Goal: Information Seeking & Learning: Learn about a topic

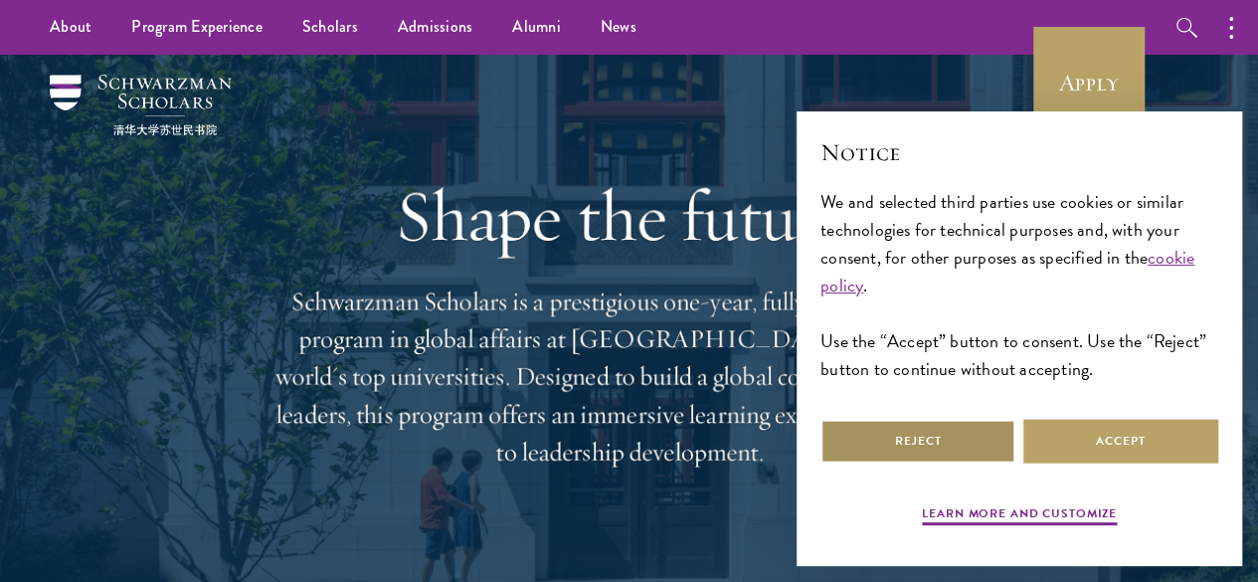
click at [970, 419] on button "Reject" at bounding box center [917, 441] width 195 height 45
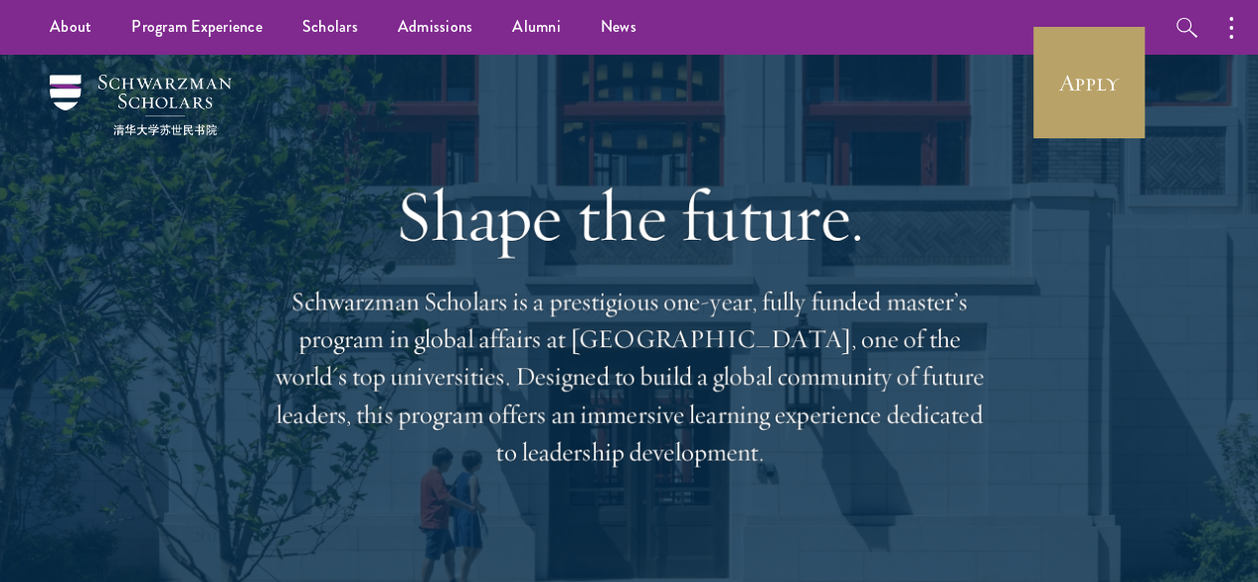
drag, startPoint x: 1272, startPoint y: 0, endPoint x: 785, endPoint y: 148, distance: 508.2
click at [782, 148] on div "Shape the future. Schwarzman Scholars is a prestigious one-year, fully funded m…" at bounding box center [629, 323] width 716 height 536
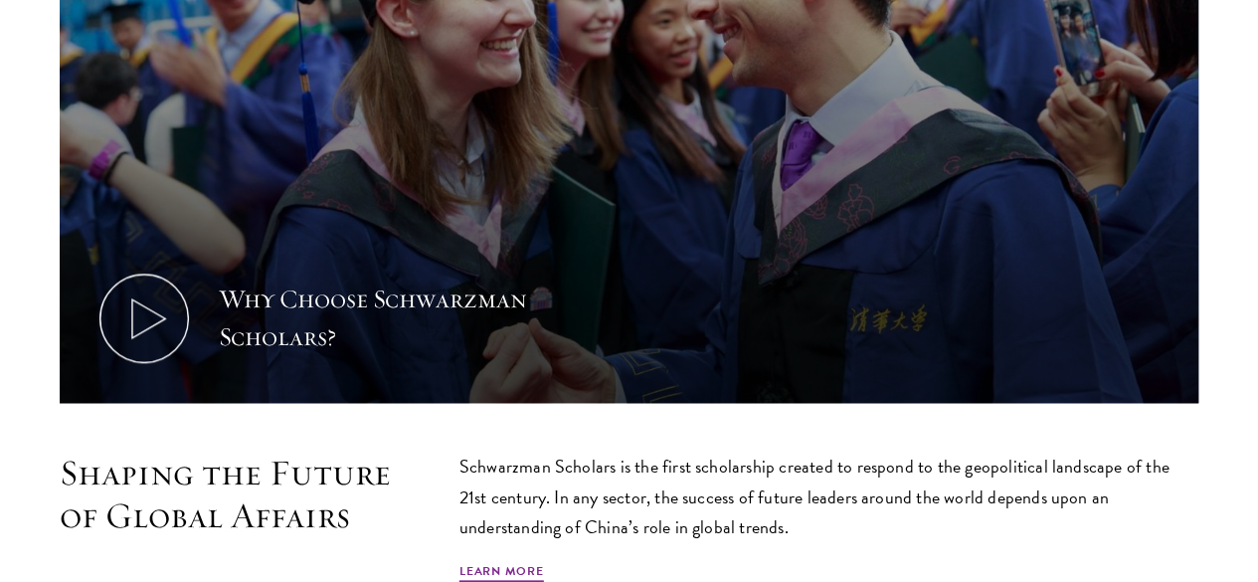
scroll to position [880, 0]
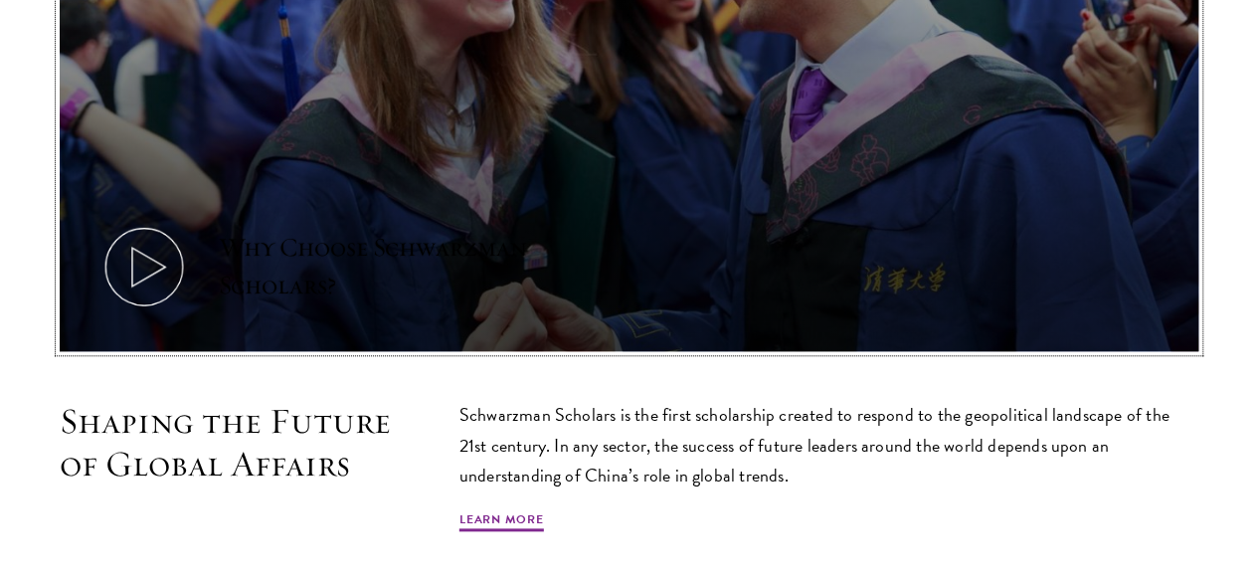
click at [189, 224] on icon at bounding box center [143, 266] width 89 height 89
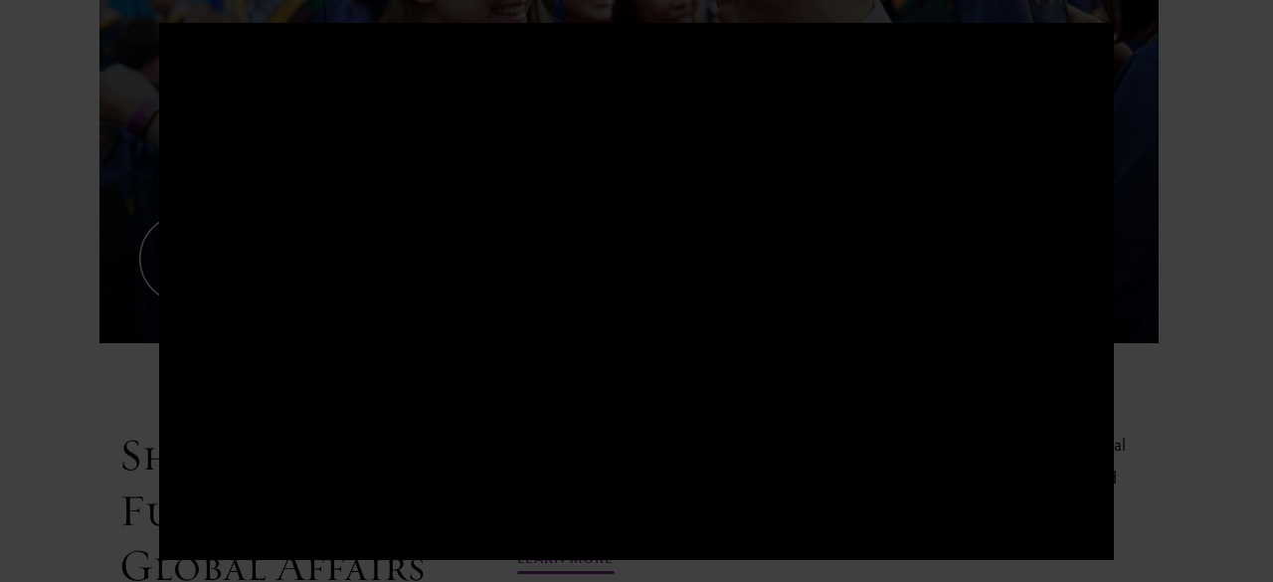
click at [1169, 98] on div at bounding box center [636, 291] width 1273 height 582
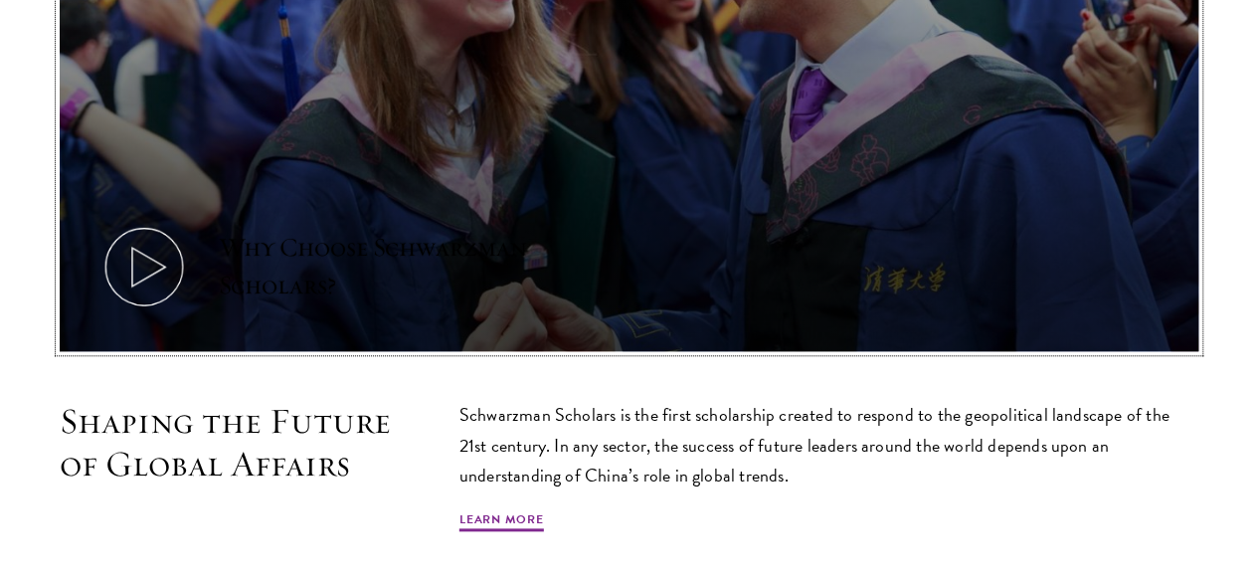
click at [189, 224] on icon at bounding box center [143, 266] width 89 height 89
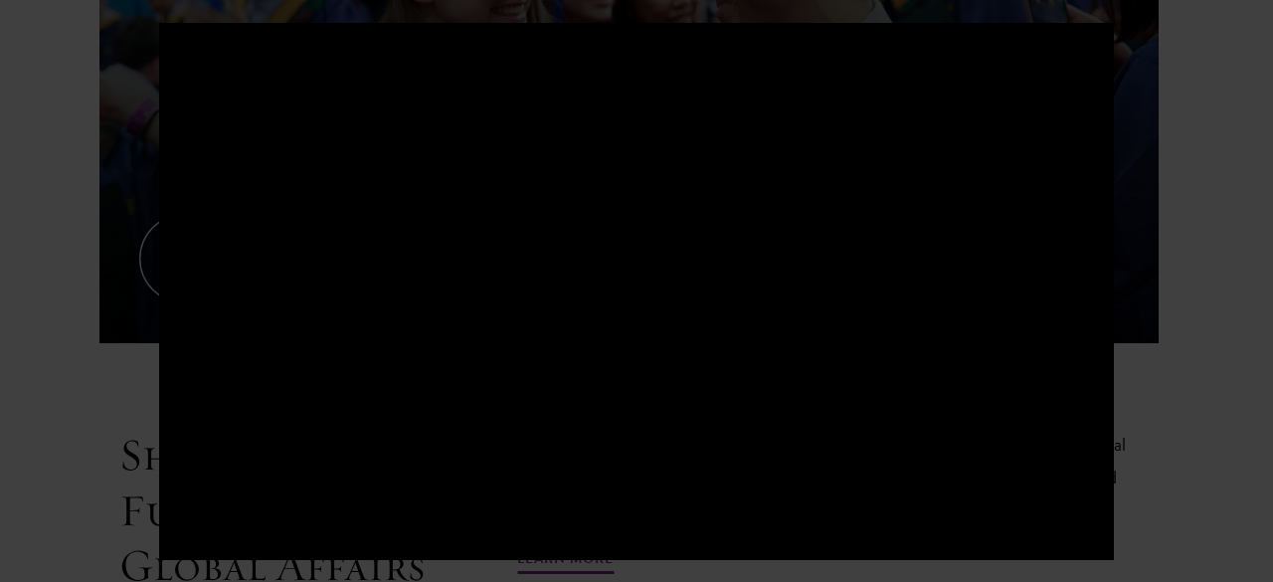
click at [1240, 255] on div at bounding box center [636, 291] width 1273 height 582
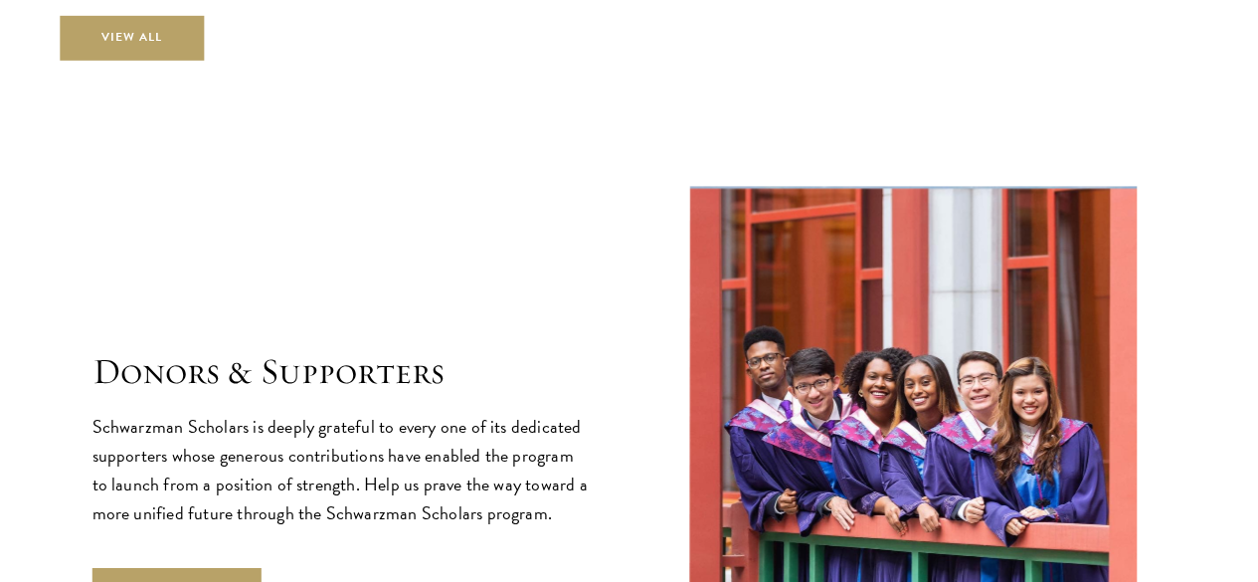
scroll to position [5565, 0]
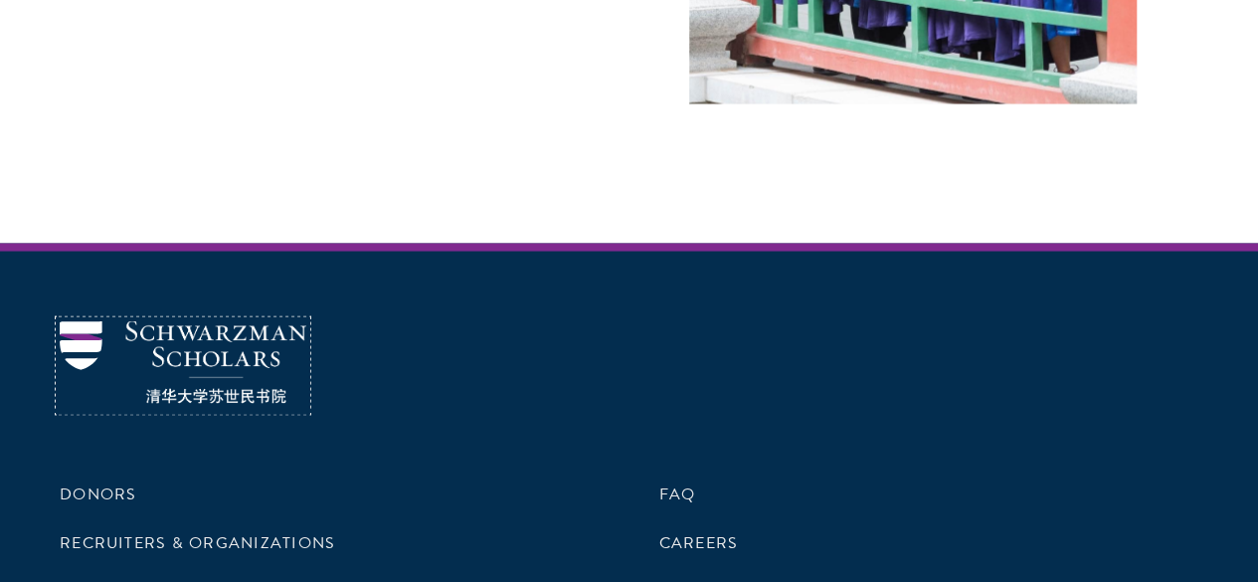
click at [246, 320] on img at bounding box center [183, 361] width 247 height 83
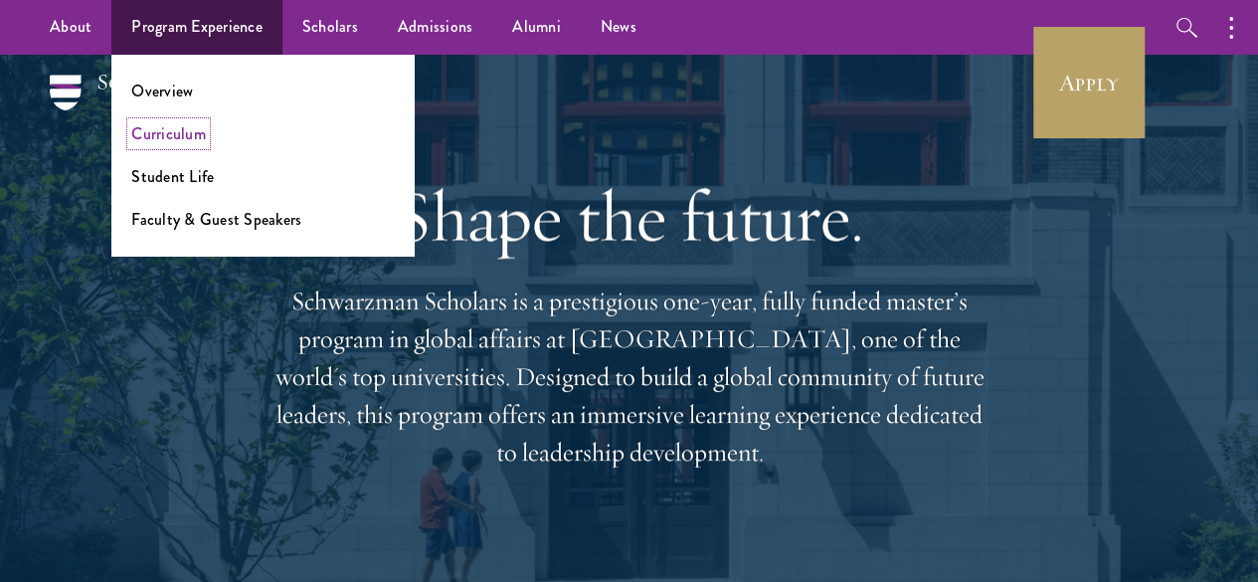
click at [199, 143] on link "Curriculum" at bounding box center [168, 133] width 75 height 23
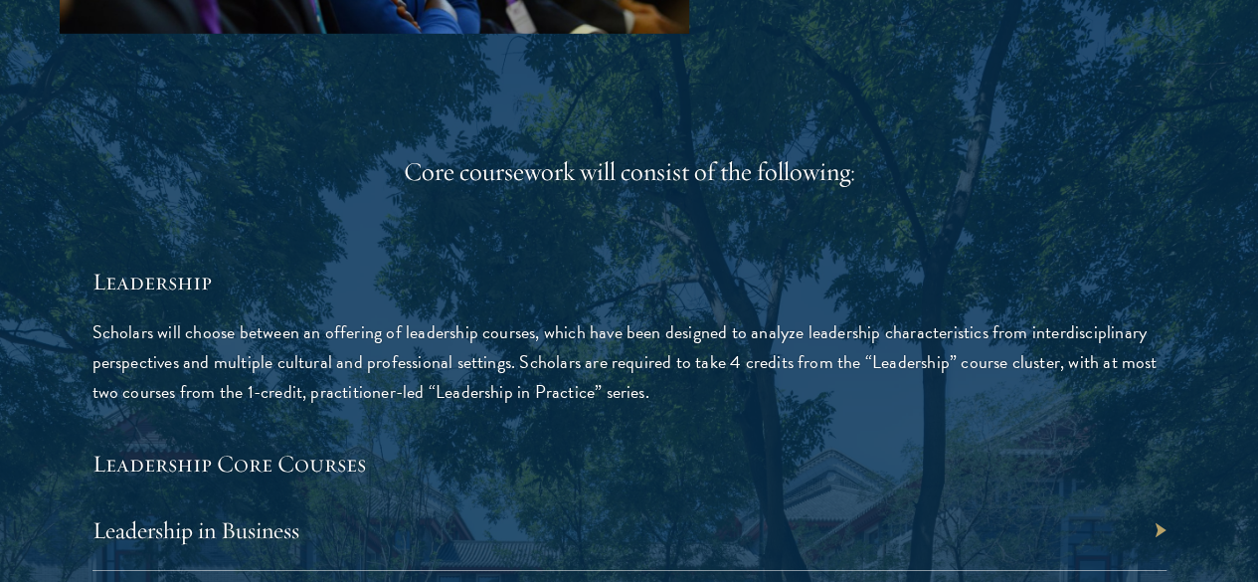
scroll to position [2991, 0]
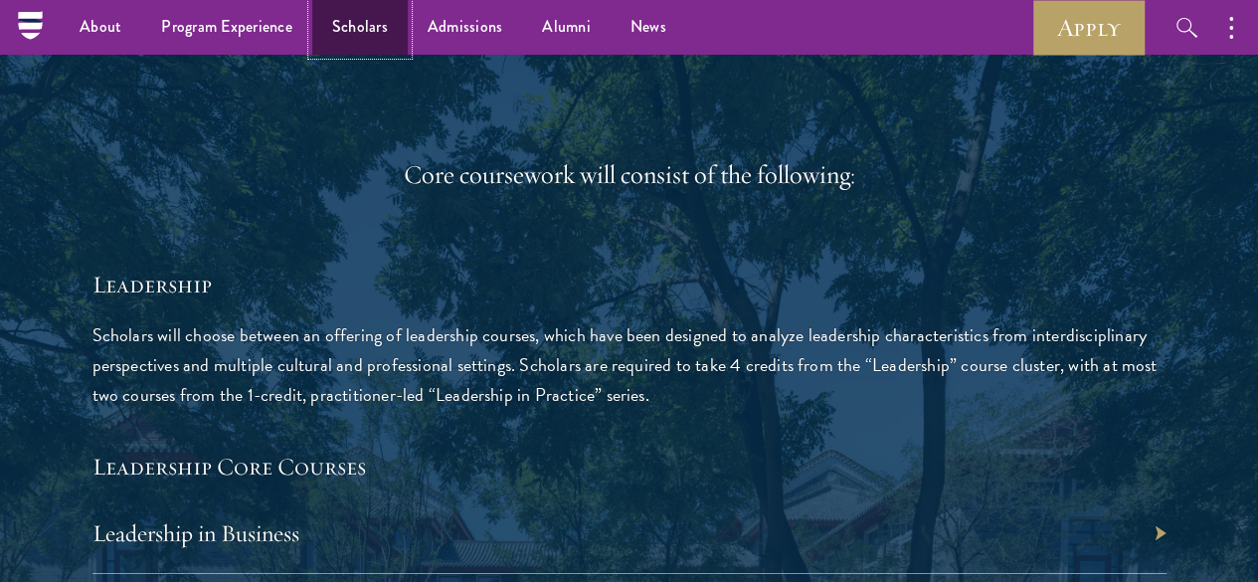
click at [384, 42] on link "Scholars" at bounding box center [359, 27] width 95 height 55
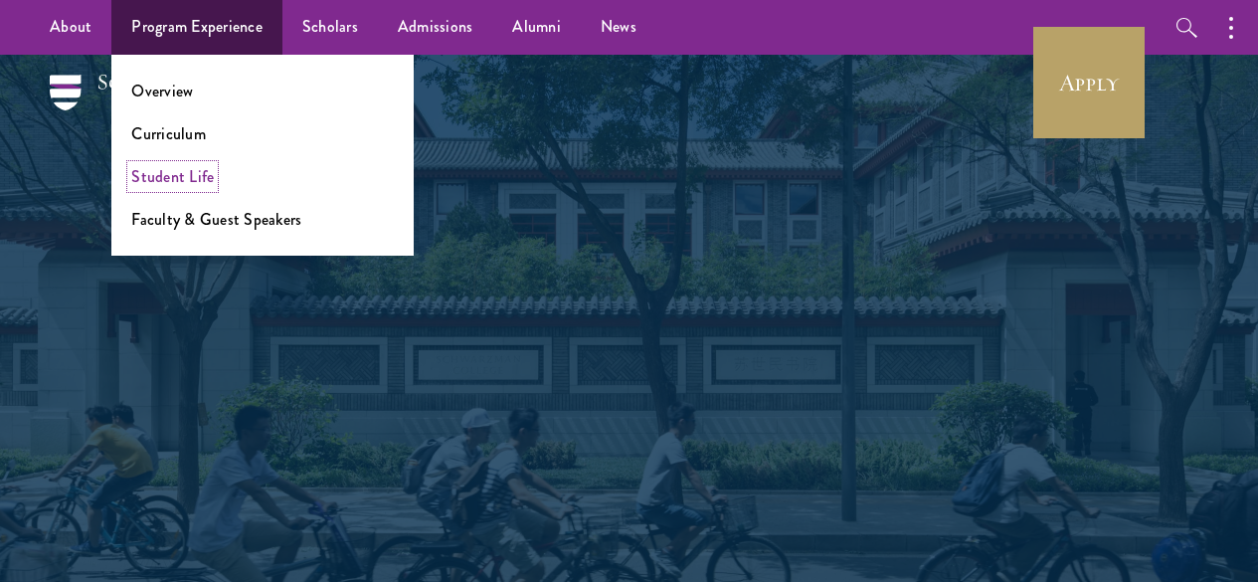
drag, startPoint x: 0, startPoint y: 0, endPoint x: 174, endPoint y: 176, distance: 247.5
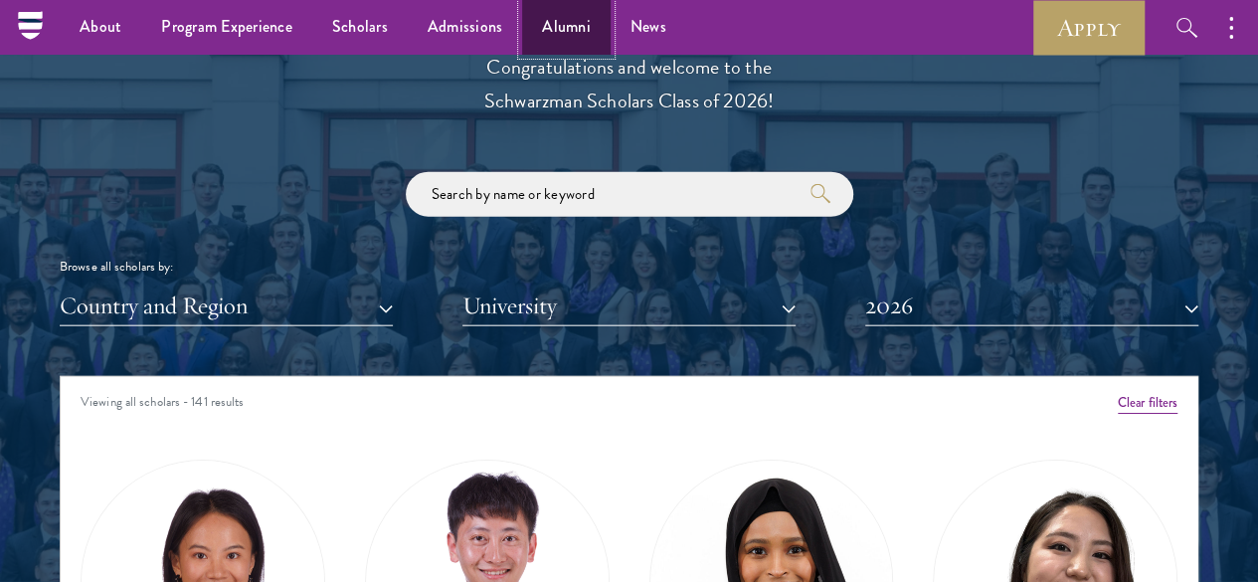
scroll to position [2212, 0]
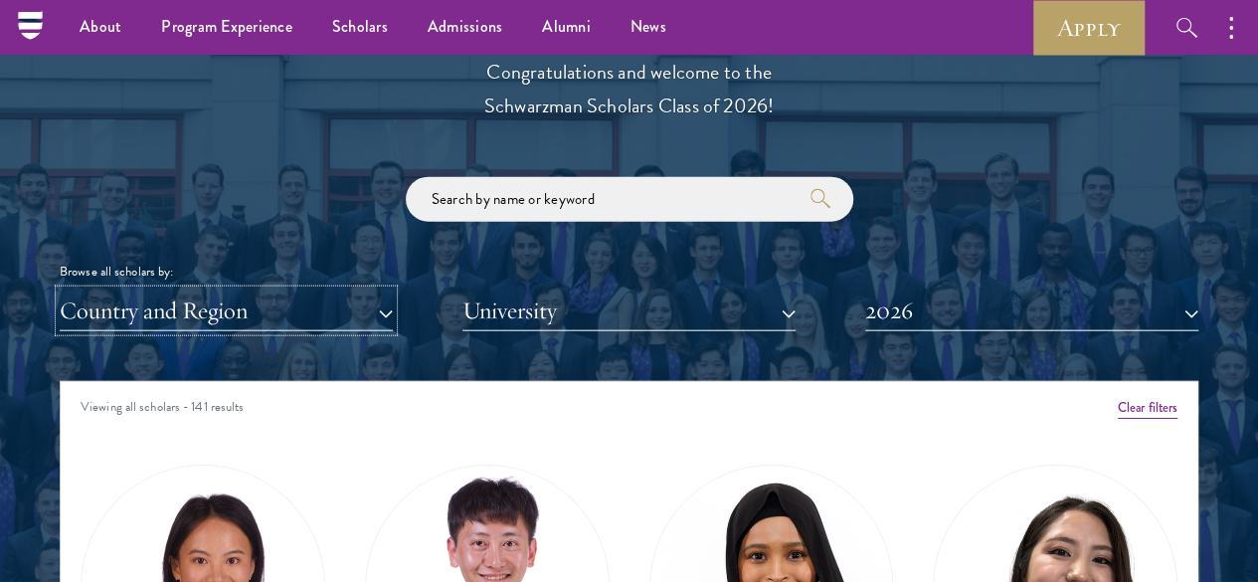
click at [271, 290] on button "Country and Region" at bounding box center [226, 310] width 333 height 41
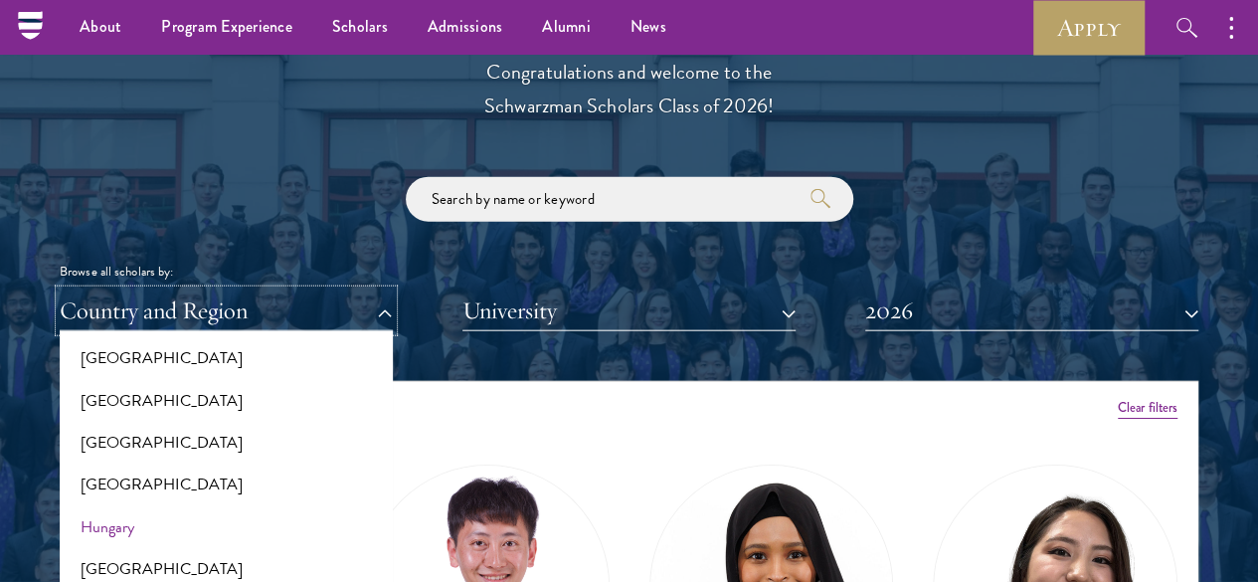
scroll to position [1358, 0]
click at [171, 548] on button "[GEOGRAPHIC_DATA]" at bounding box center [226, 569] width 321 height 42
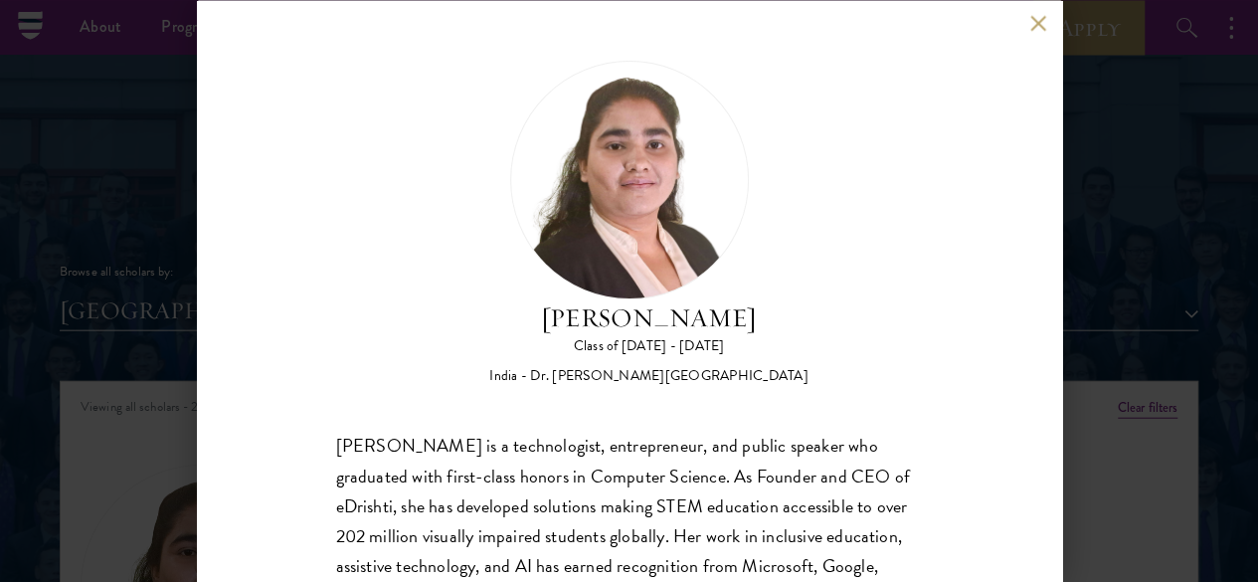
click at [1040, 14] on div "Ishita Kapoor Class of 2025 - 2026 India - Dr. A P J Abdul Kalam Technical Univ…" at bounding box center [629, 291] width 865 height 582
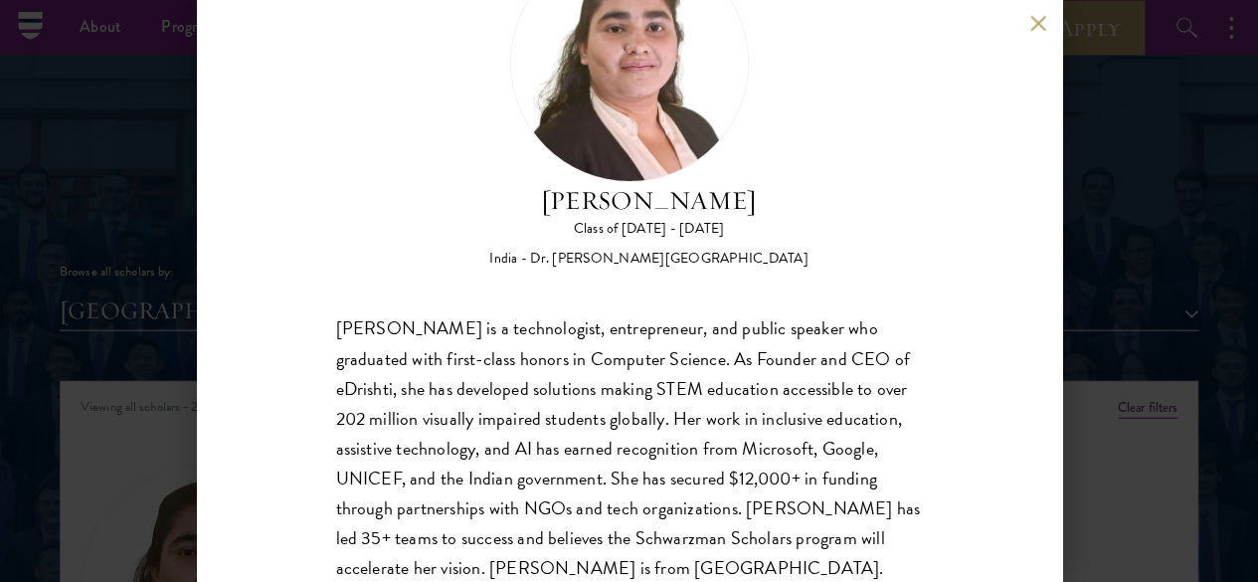
click at [1040, 12] on div "Ishita Kapoor Class of 2025 - 2026 India - Dr. A P J Abdul Kalam Technical Univ…" at bounding box center [629, 291] width 865 height 582
click at [1032, 19] on button at bounding box center [1038, 23] width 17 height 17
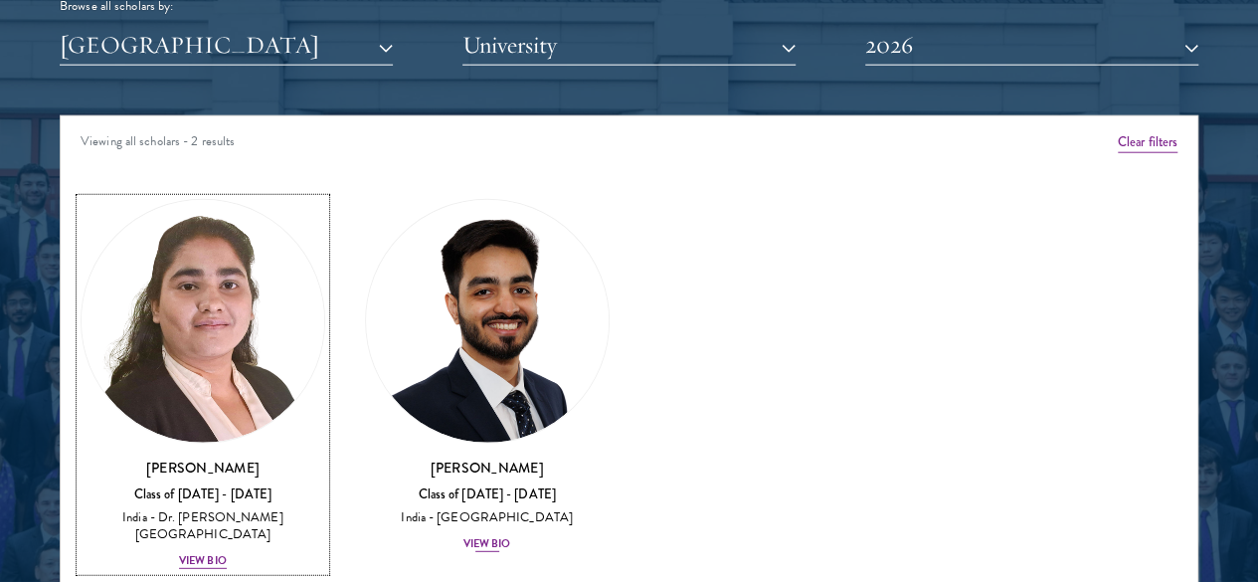
scroll to position [2478, 0]
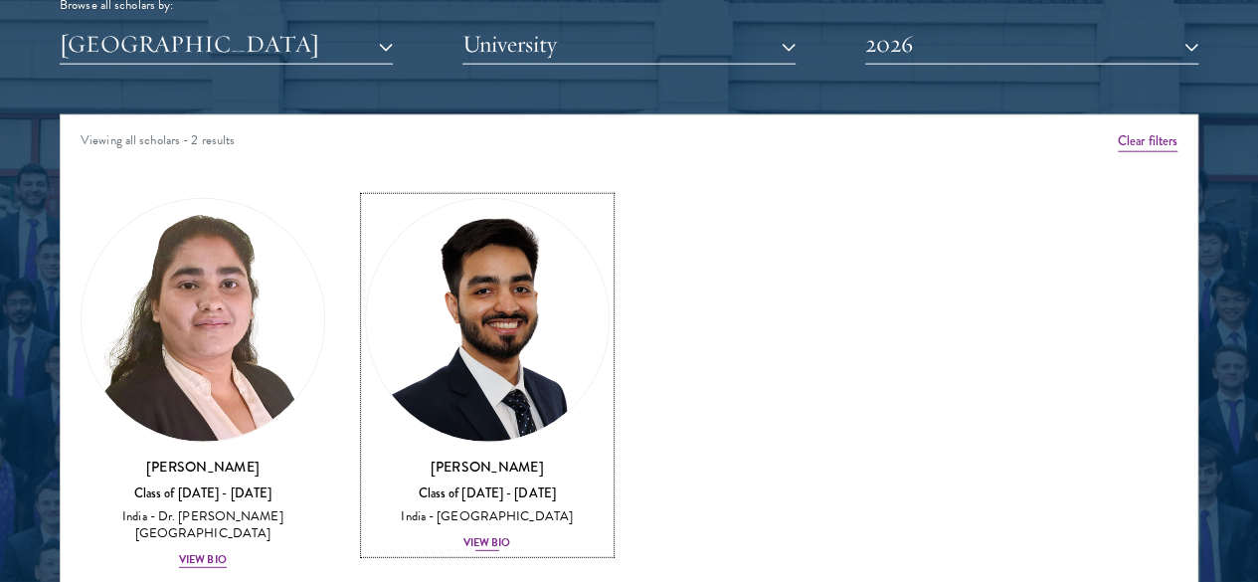
click at [463, 535] on div "View Bio" at bounding box center [487, 543] width 48 height 16
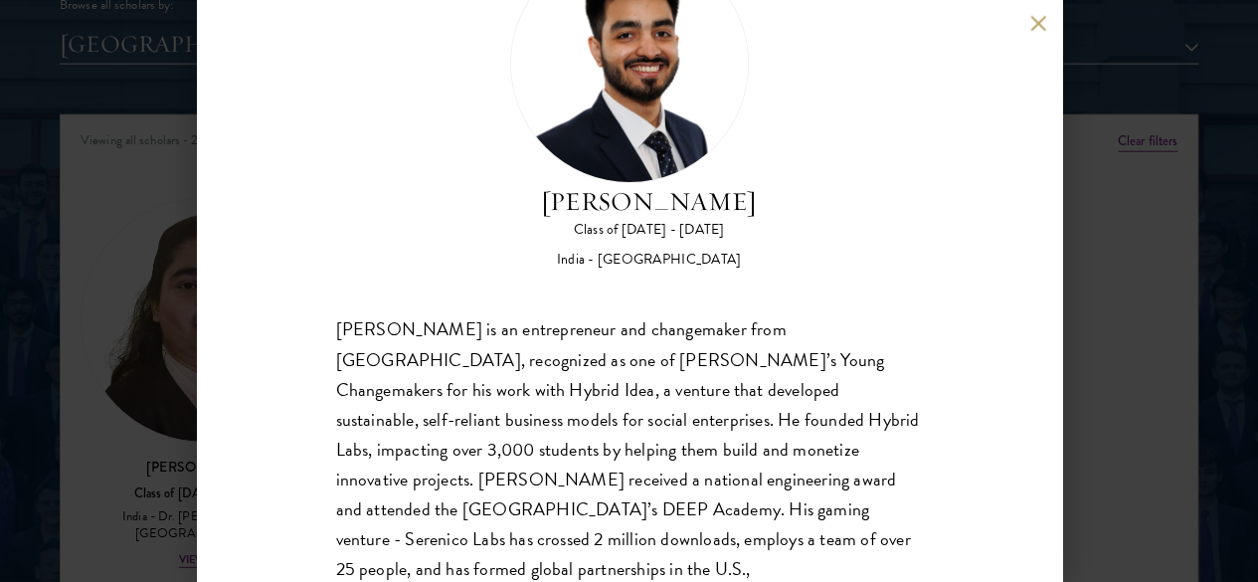
scroll to position [149, 0]
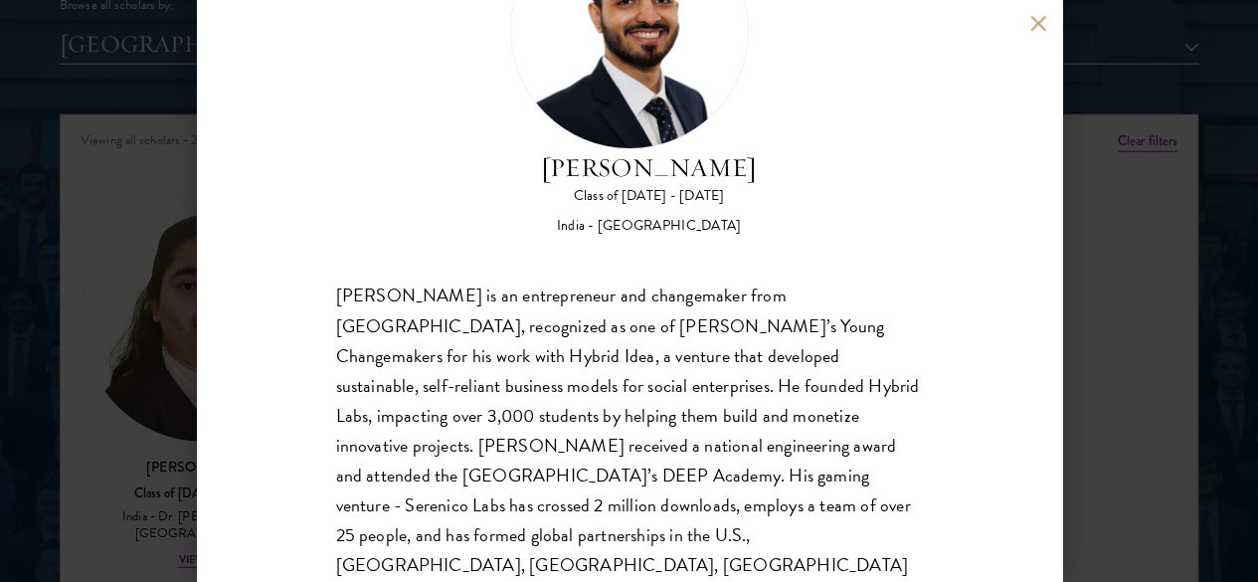
click at [1032, 27] on button at bounding box center [1038, 23] width 17 height 17
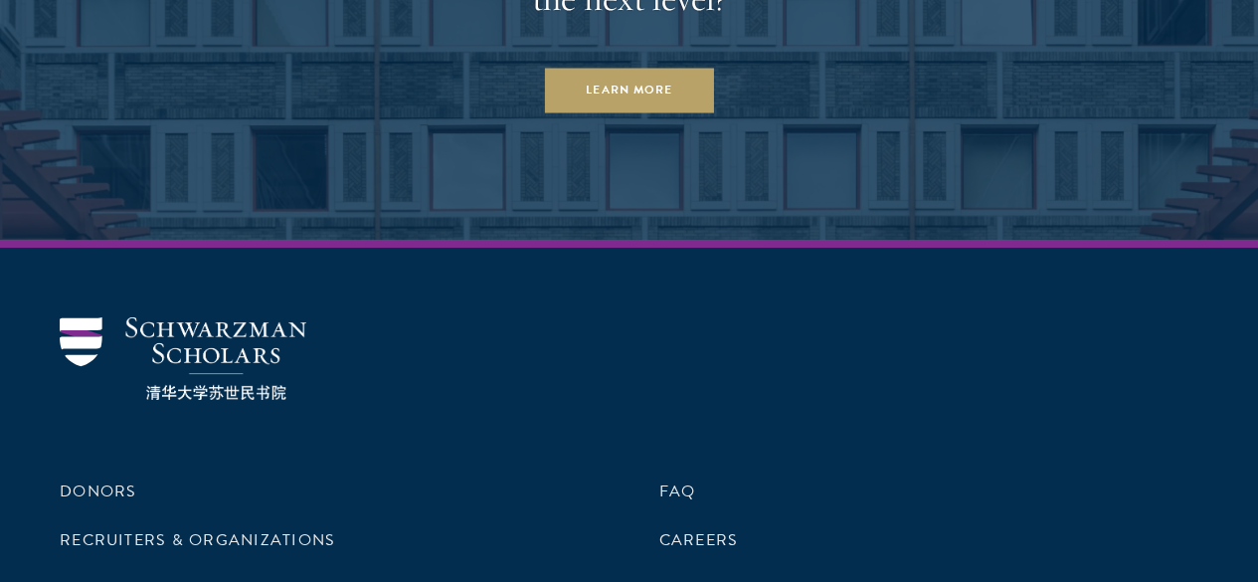
scroll to position [7463, 0]
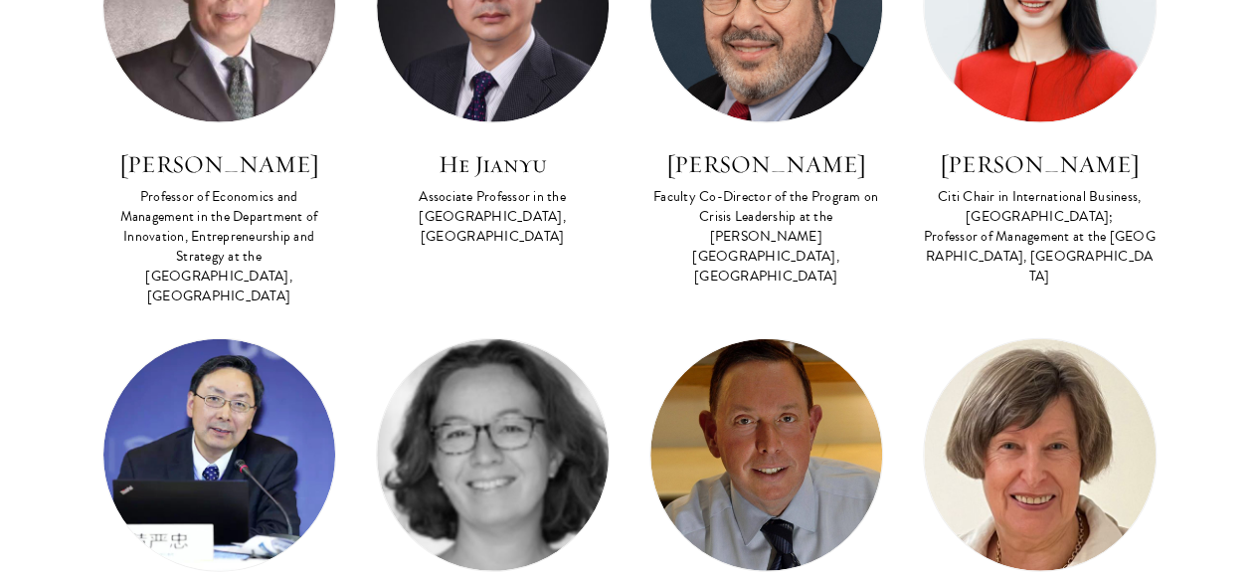
scroll to position [2470, 0]
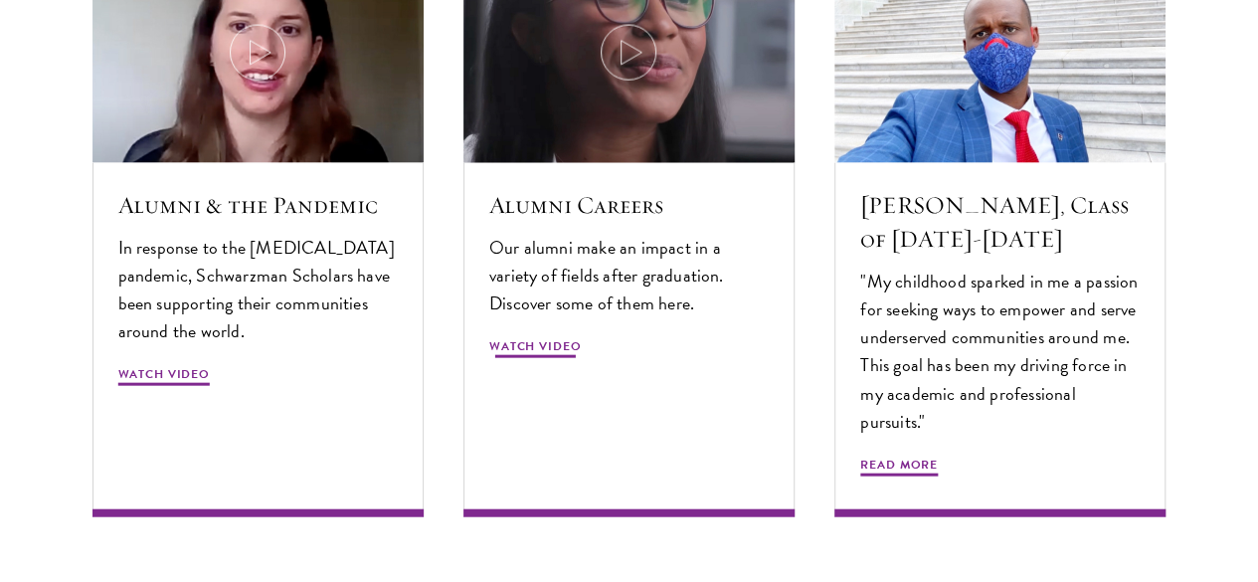
scroll to position [6037, 0]
